Goal: Check status: Check status

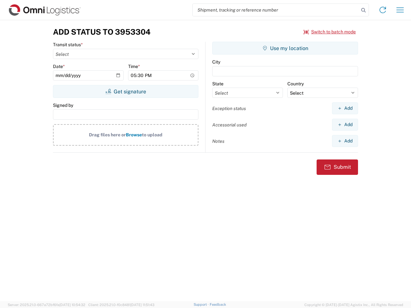
click at [276, 10] on input "search" at bounding box center [276, 10] width 166 height 12
click at [363, 10] on icon at bounding box center [363, 10] width 9 height 9
click at [383, 10] on icon at bounding box center [383, 10] width 10 height 10
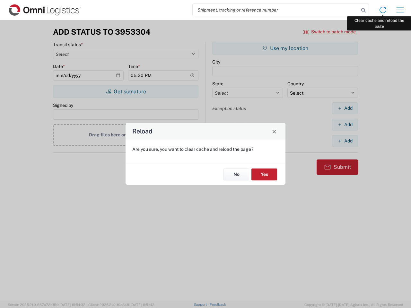
click at [400, 10] on div "Reload Are you sure, you want to clear cache and reload the page? No Yes" at bounding box center [205, 154] width 411 height 308
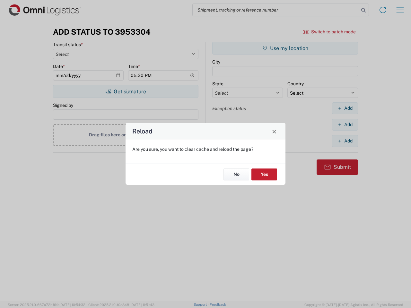
click at [330, 32] on div "Reload Are you sure, you want to clear cache and reload the page? No Yes" at bounding box center [205, 154] width 411 height 308
click at [126, 92] on div "Reload Are you sure, you want to clear cache and reload the page? No Yes" at bounding box center [205, 154] width 411 height 308
click at [285, 48] on div "Reload Are you sure, you want to clear cache and reload the page? No Yes" at bounding box center [205, 154] width 411 height 308
click at [345, 108] on div "Reload Are you sure, you want to clear cache and reload the page? No Yes" at bounding box center [205, 154] width 411 height 308
click at [345, 125] on div "Reload Are you sure, you want to clear cache and reload the page? No Yes" at bounding box center [205, 154] width 411 height 308
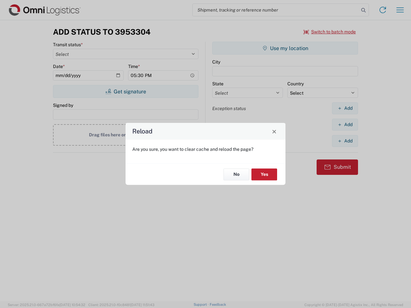
click at [345, 141] on div "Reload Are you sure, you want to clear cache and reload the page? No Yes" at bounding box center [205, 154] width 411 height 308
